Goal: Find specific page/section: Find specific page/section

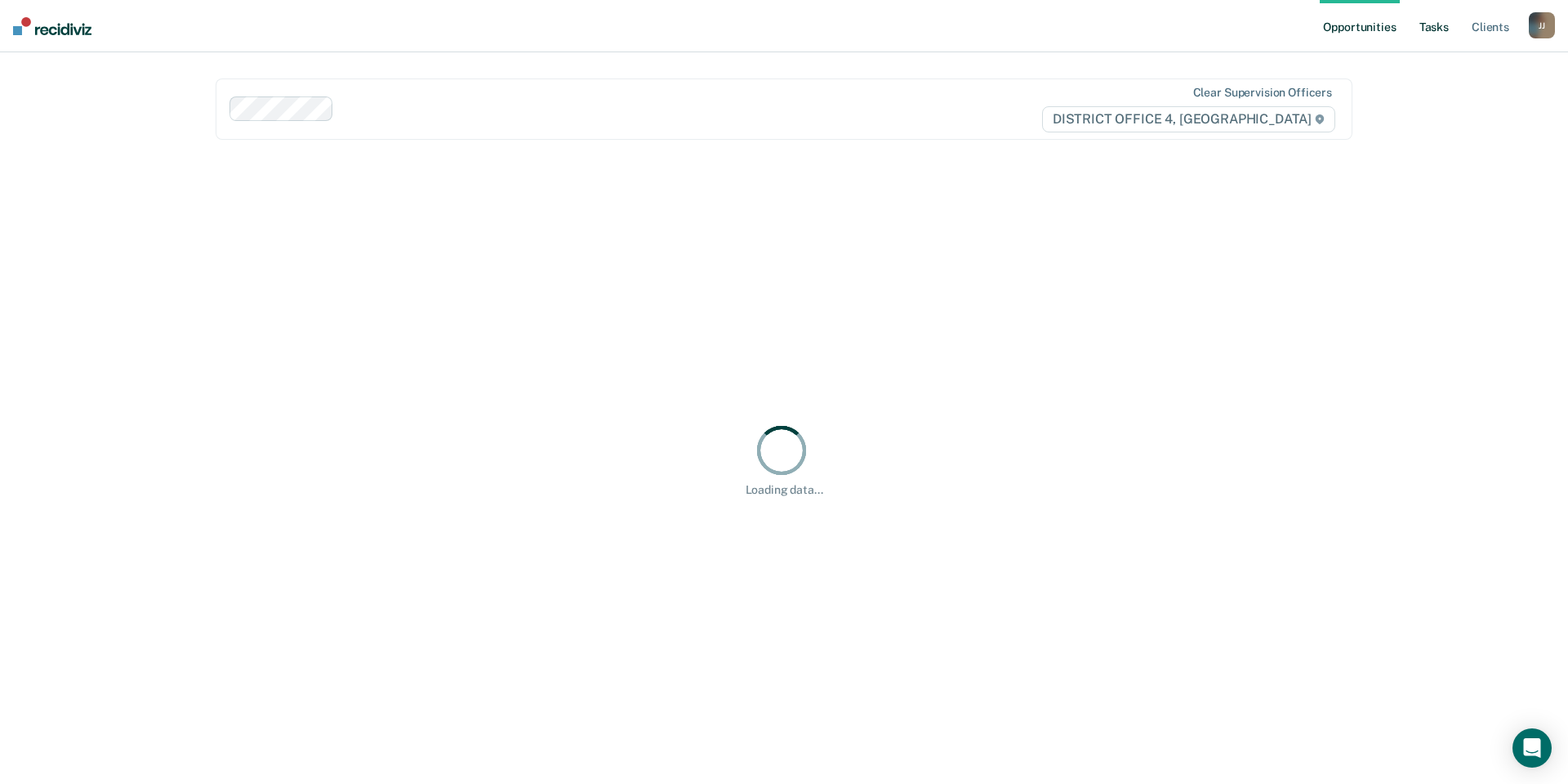
click at [1439, 30] on link "Tasks" at bounding box center [1434, 26] width 36 height 52
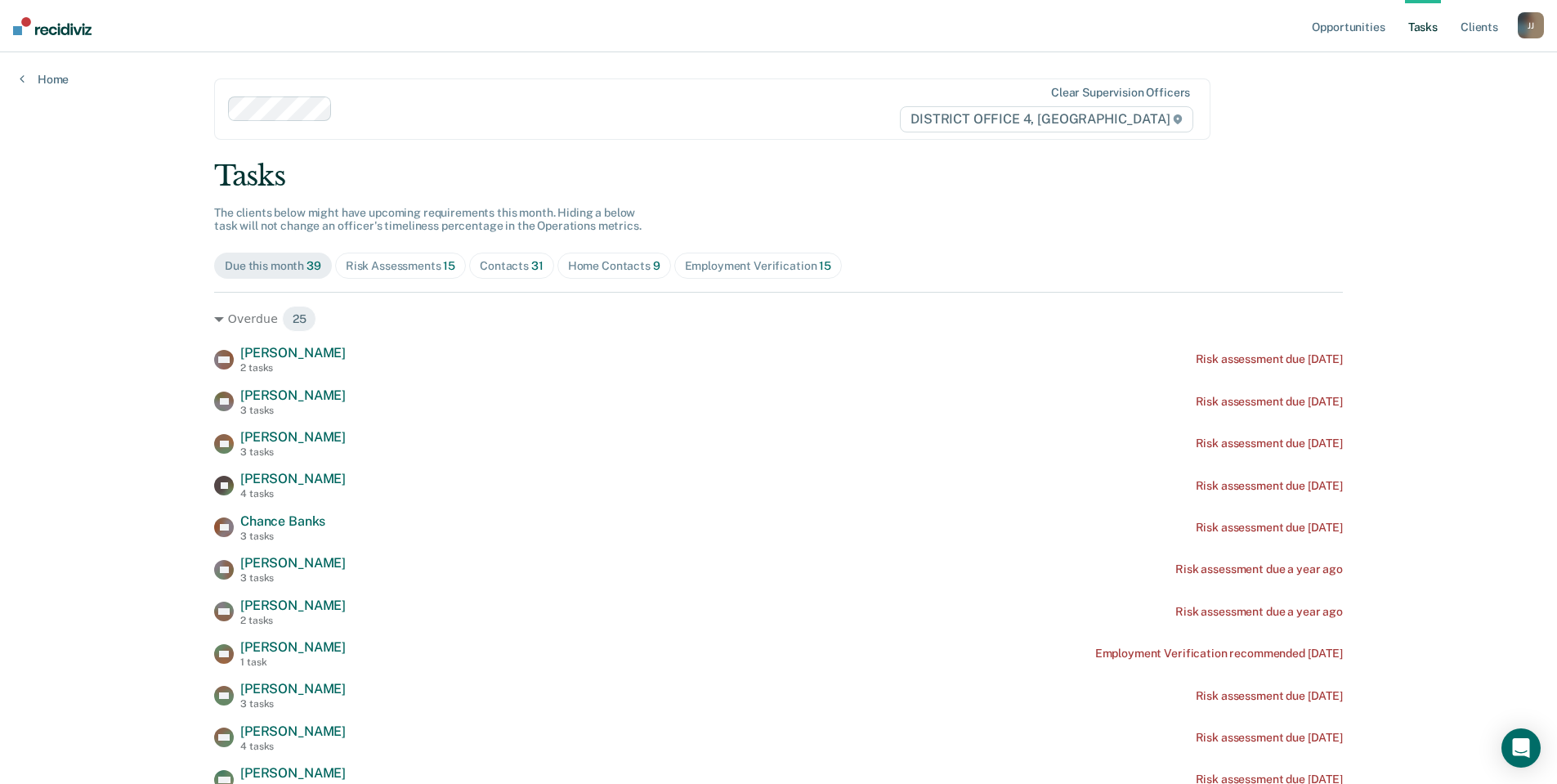
click at [510, 265] on div "Contacts 31" at bounding box center [511, 265] width 64 height 14
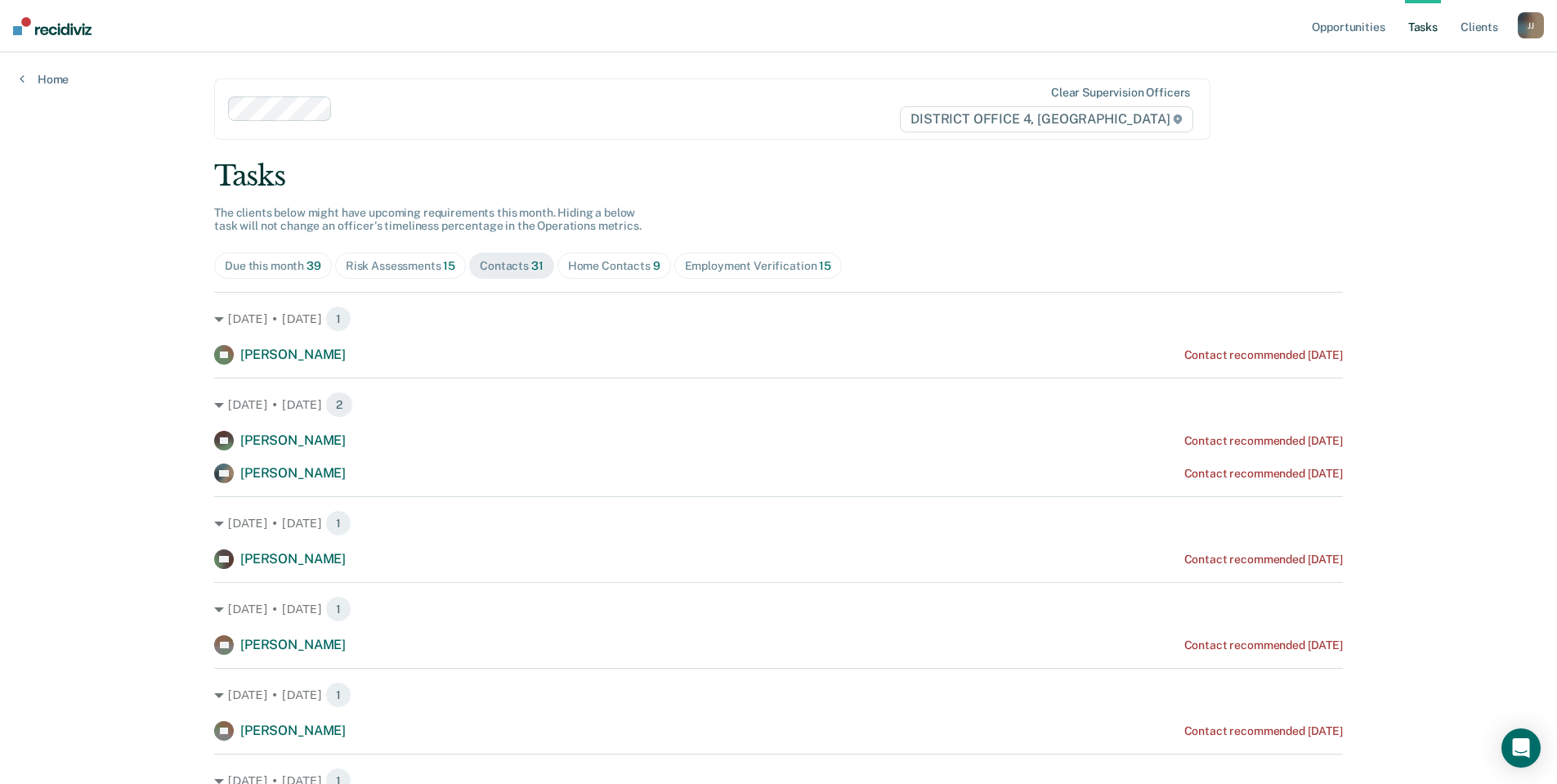
click at [609, 267] on div "Home Contacts 9" at bounding box center [614, 265] width 92 height 14
